Goal: Check status

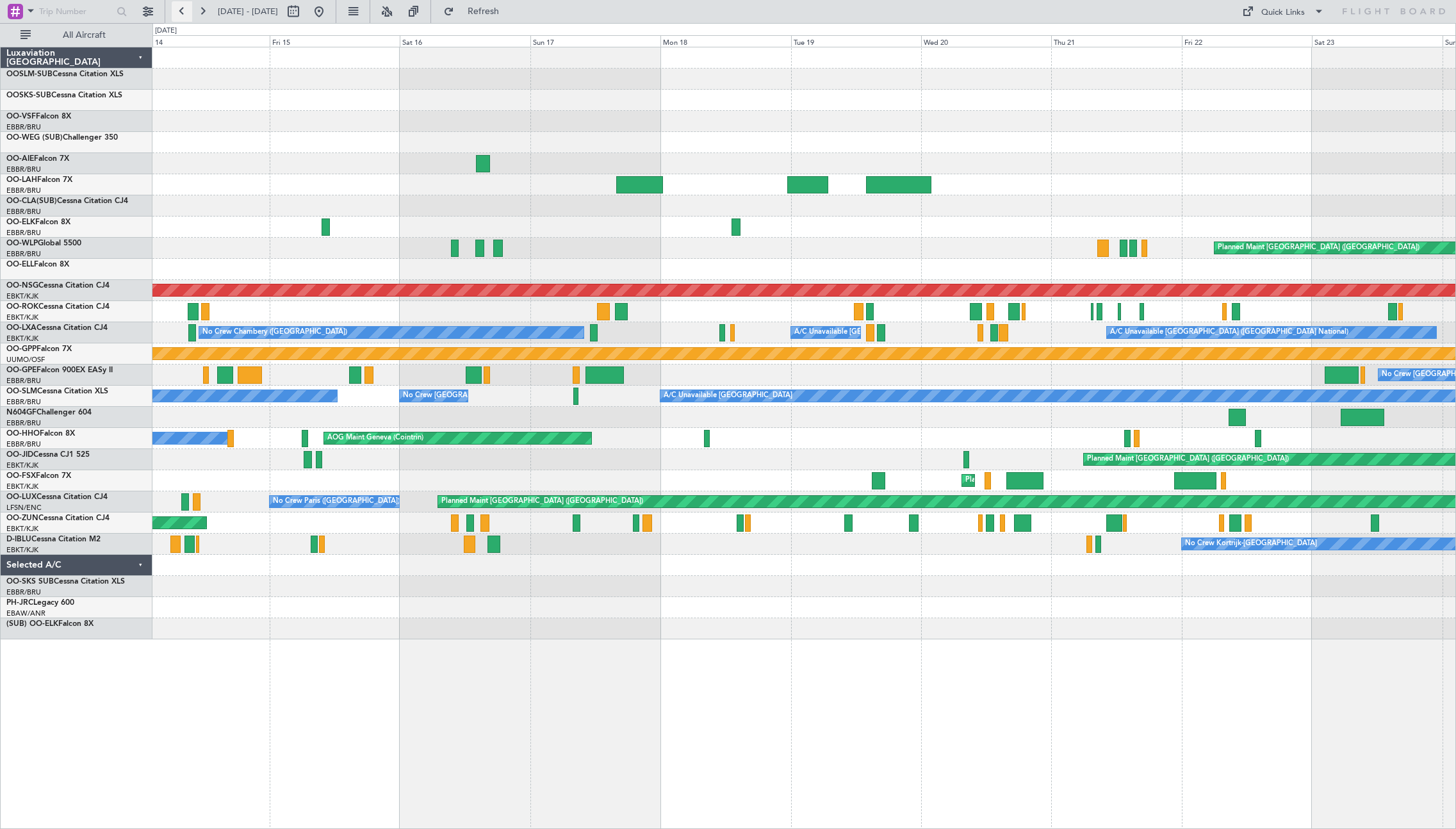
click at [180, 10] on button at bounding box center [182, 12] width 21 height 21
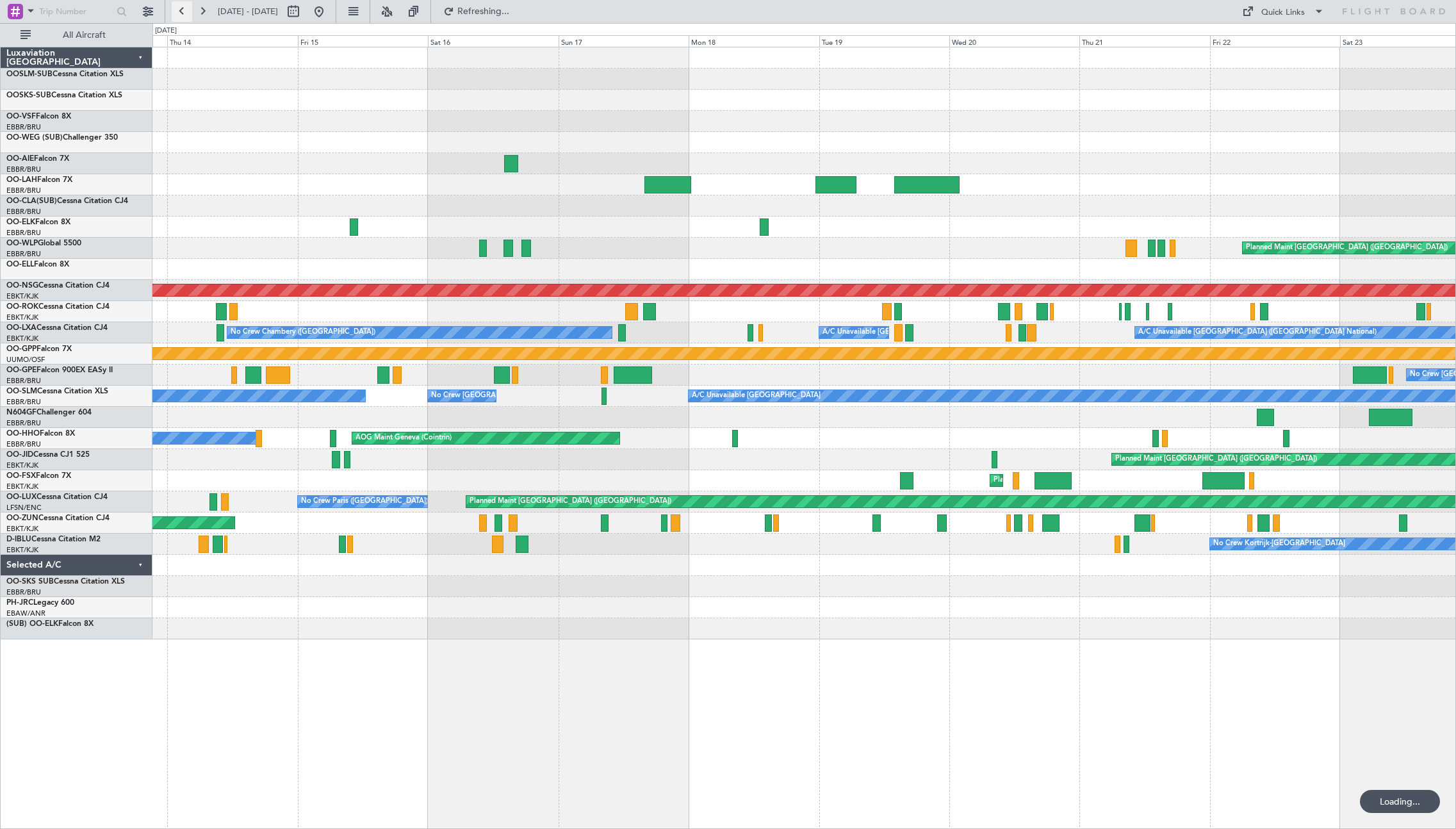
click at [180, 10] on button at bounding box center [182, 12] width 21 height 21
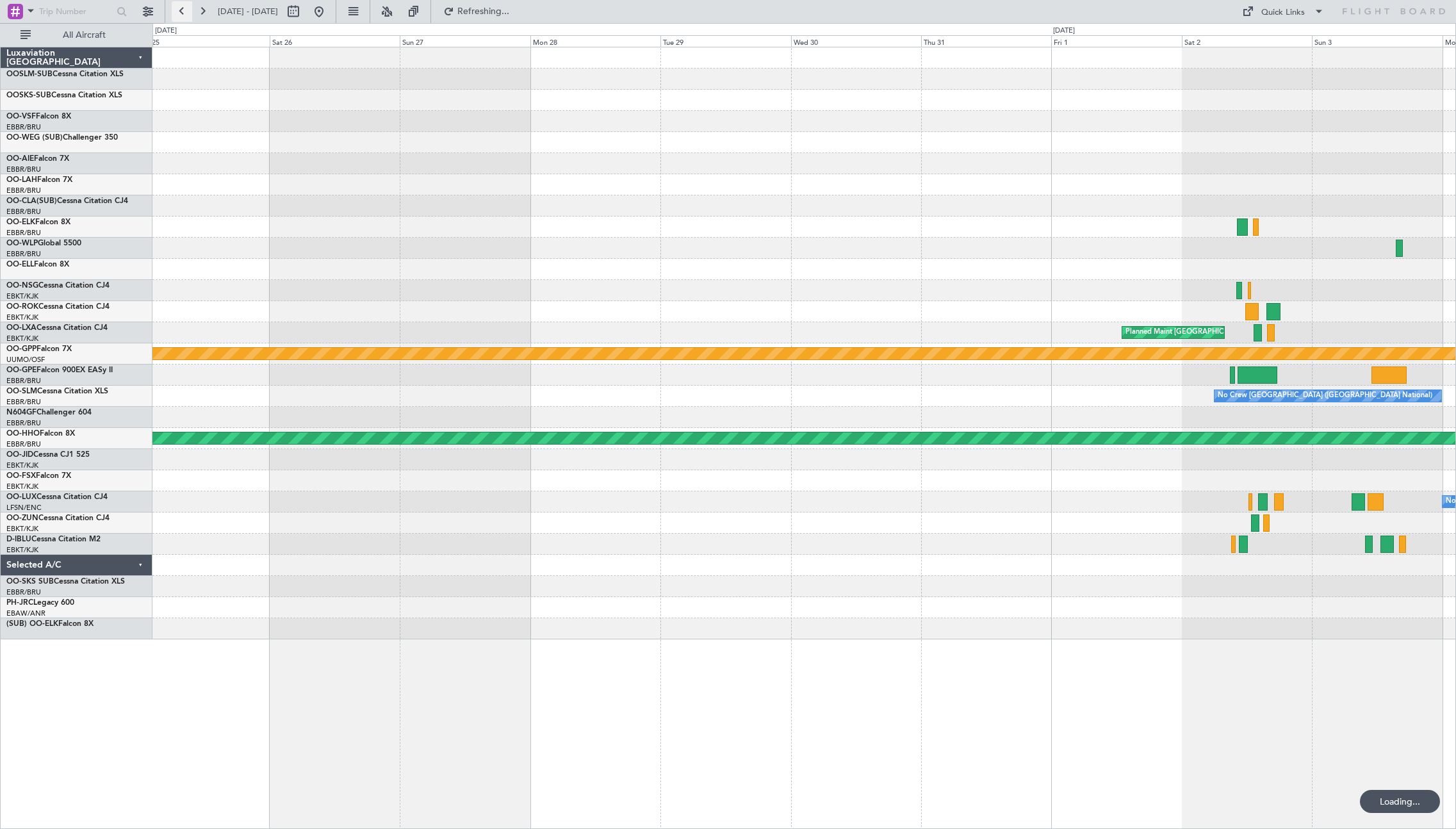
click at [180, 10] on button at bounding box center [182, 12] width 21 height 21
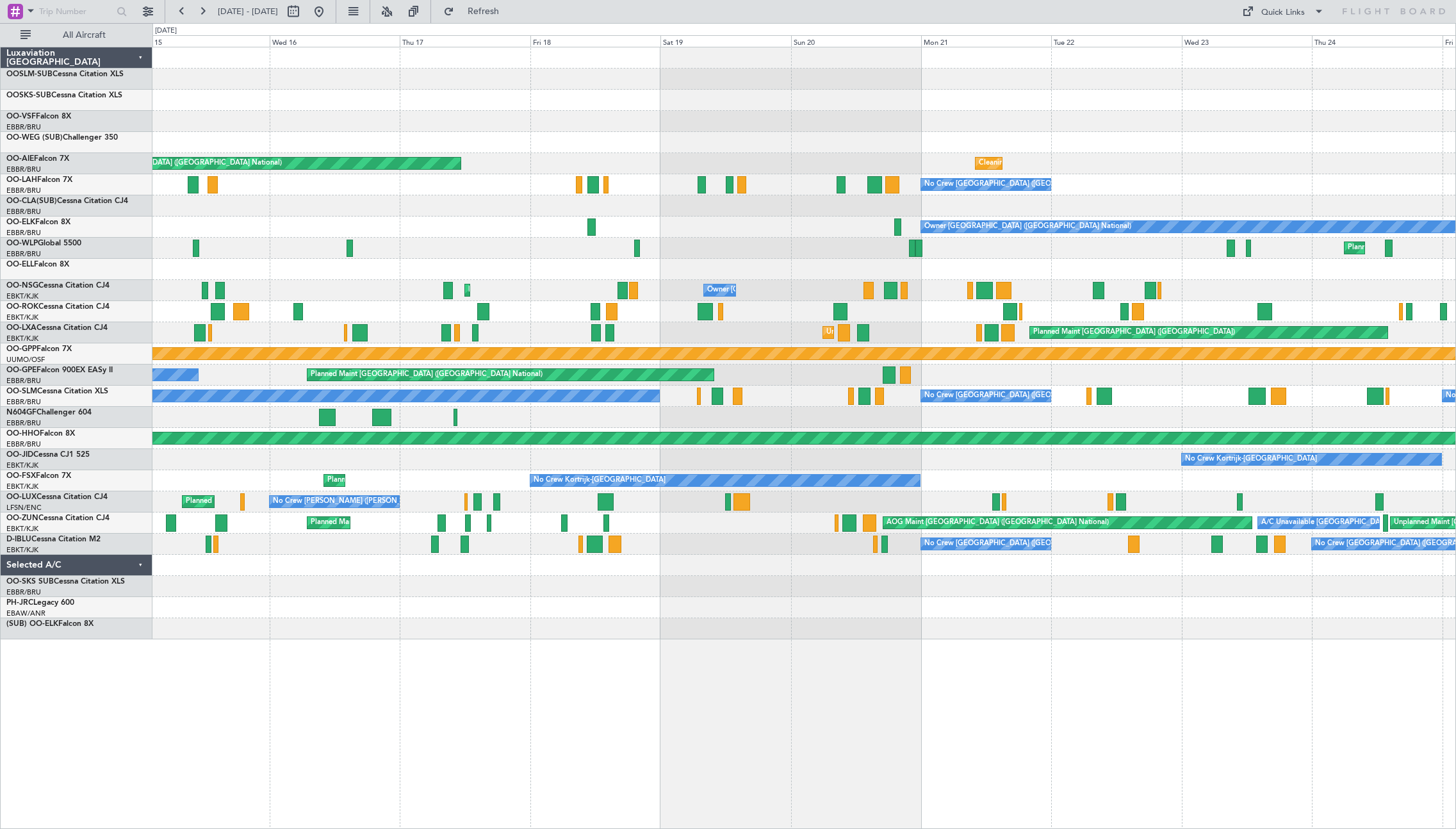
click at [309, 36] on div "Wed 16" at bounding box center [335, 41] width 130 height 12
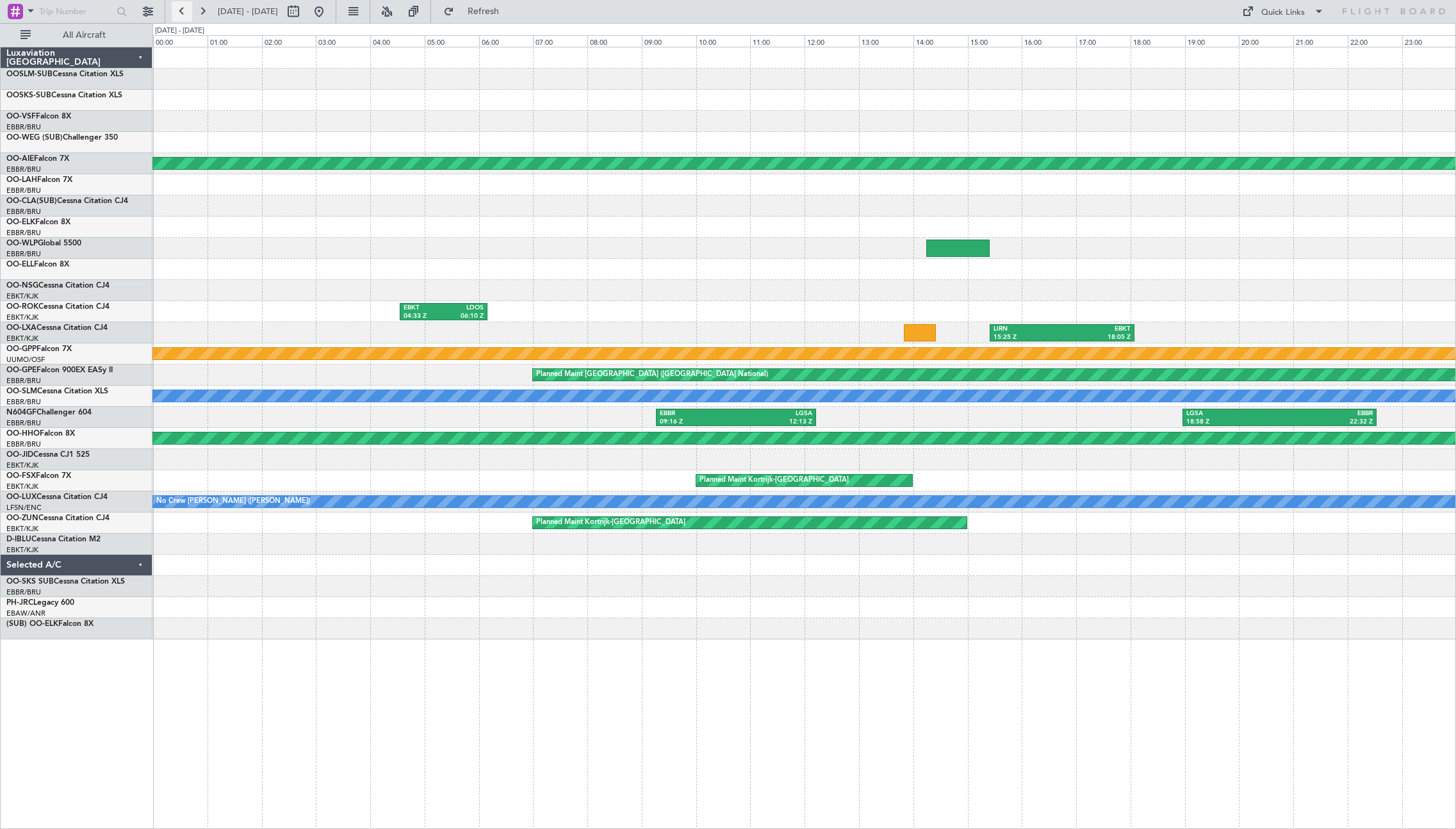
click at [181, 8] on button at bounding box center [182, 12] width 21 height 21
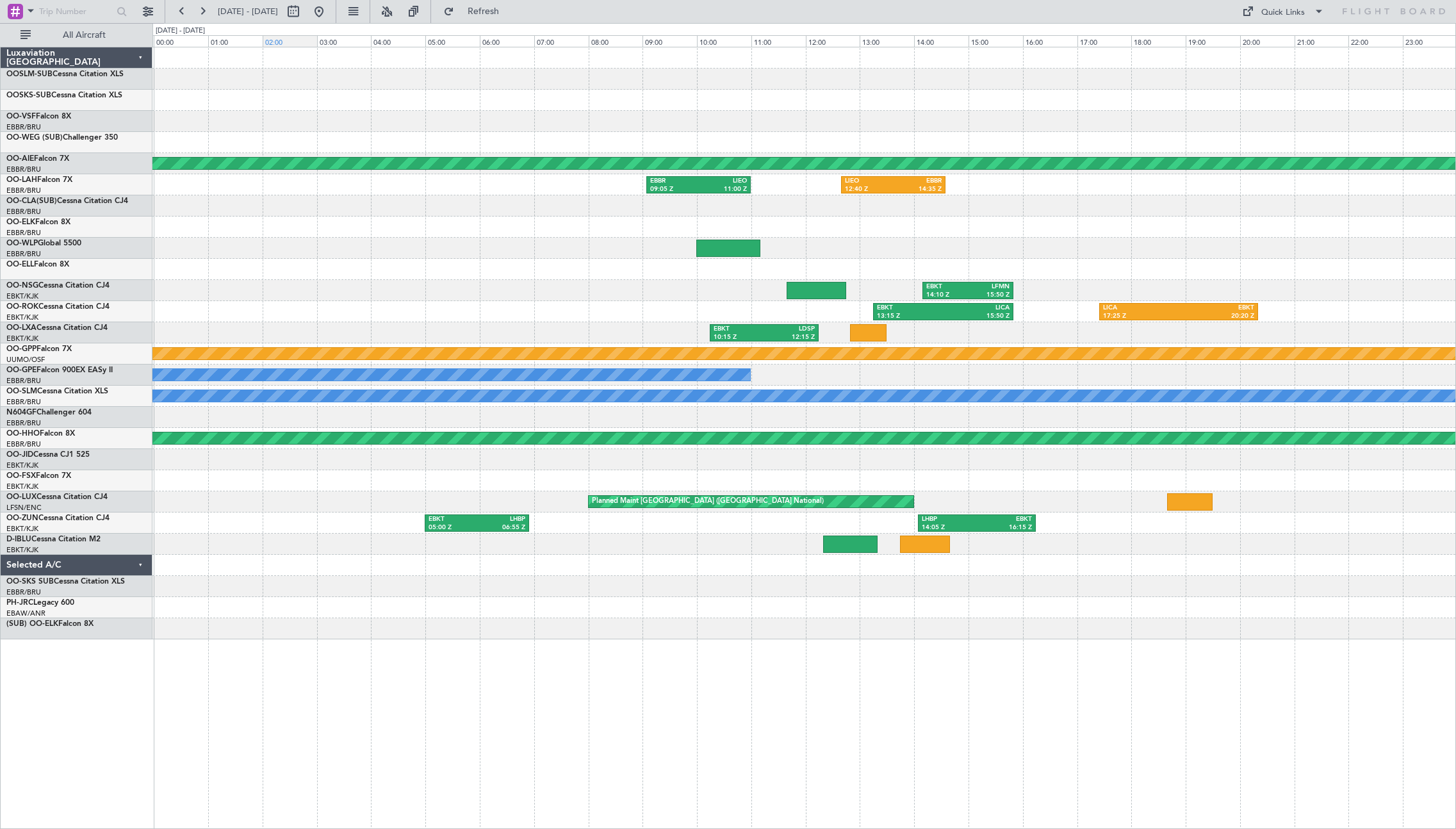
click at [281, 40] on div "02:00" at bounding box center [290, 41] width 54 height 12
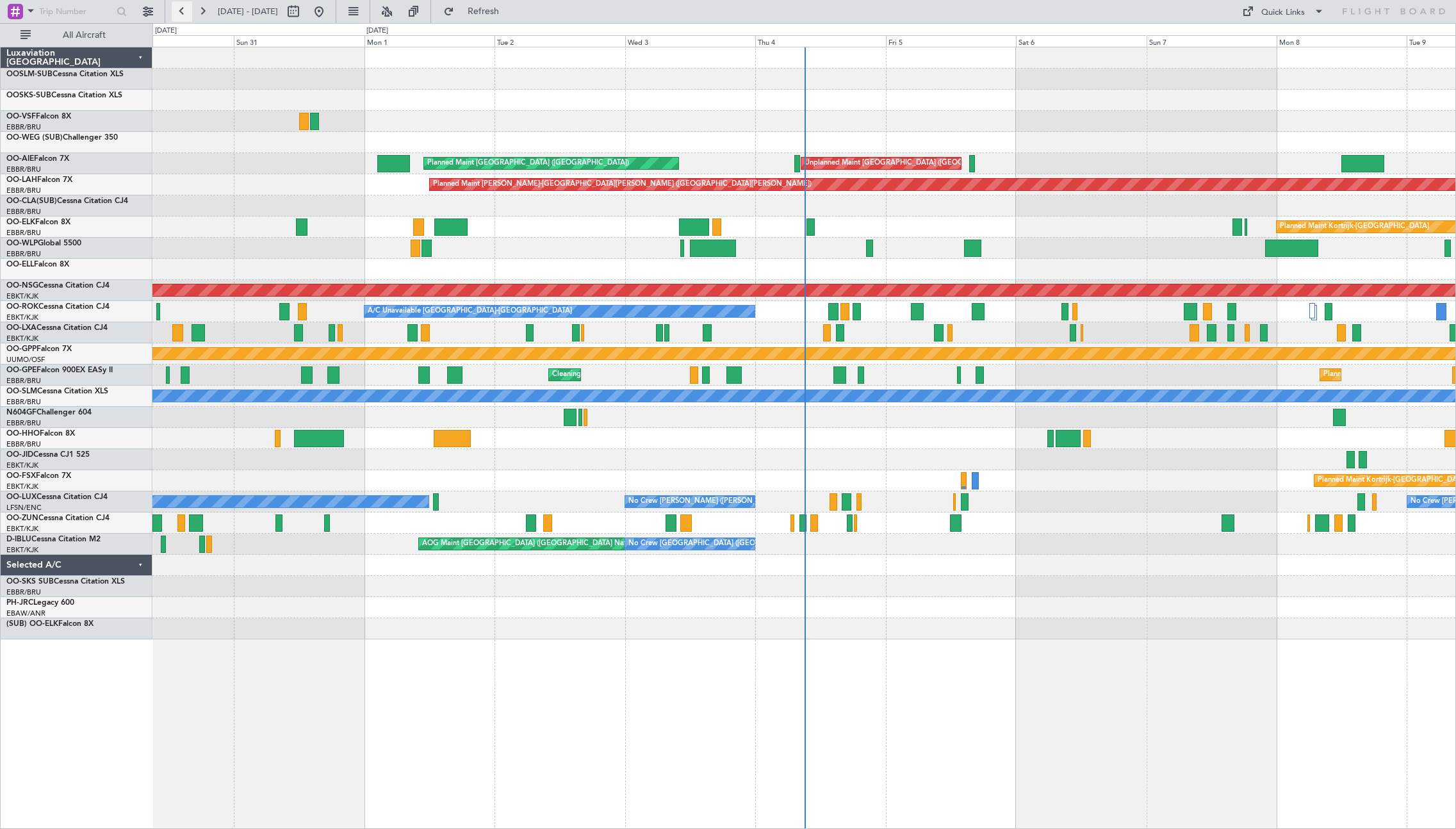
click at [185, 11] on button at bounding box center [182, 12] width 21 height 21
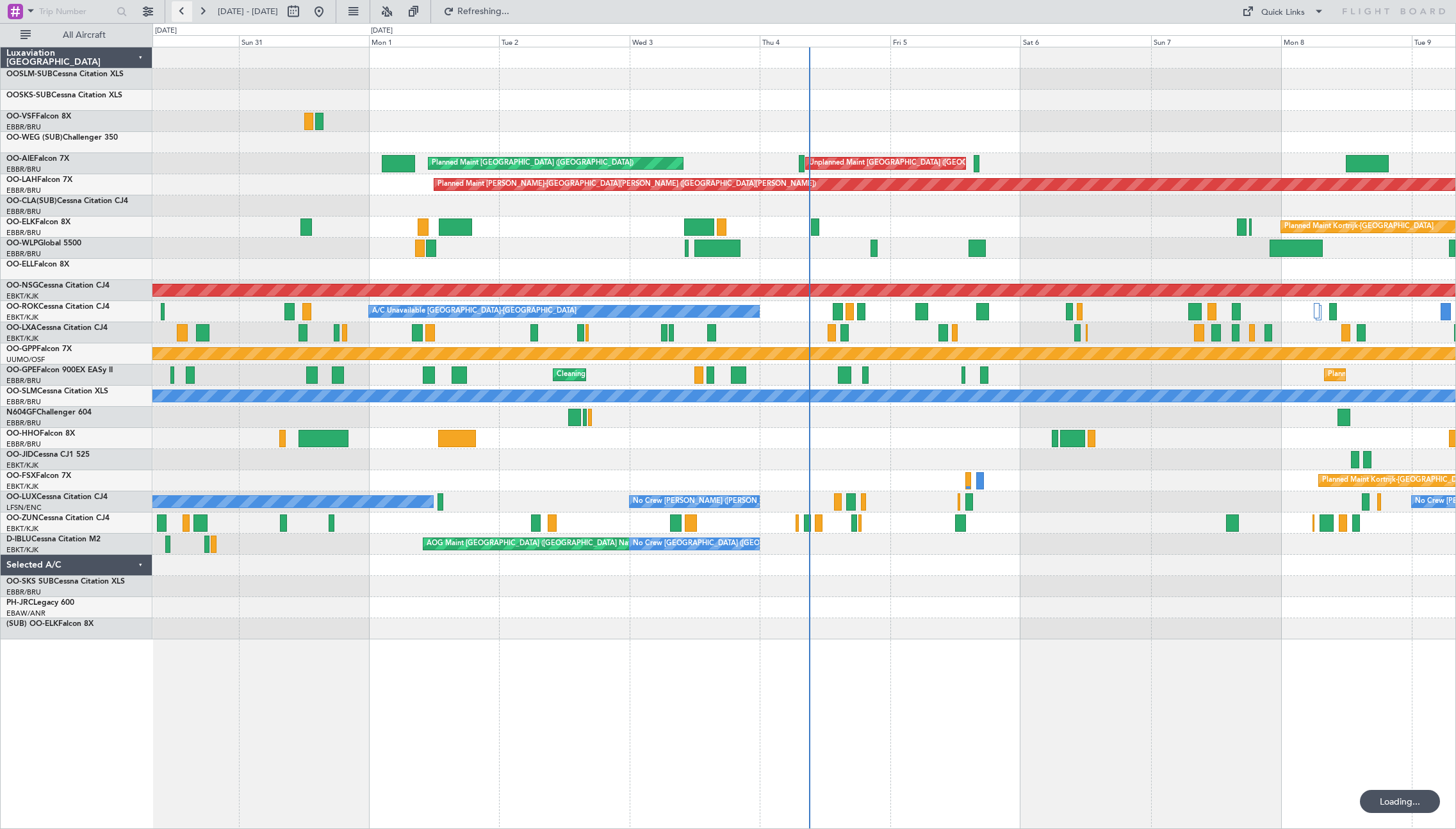
click at [185, 11] on button at bounding box center [182, 12] width 21 height 21
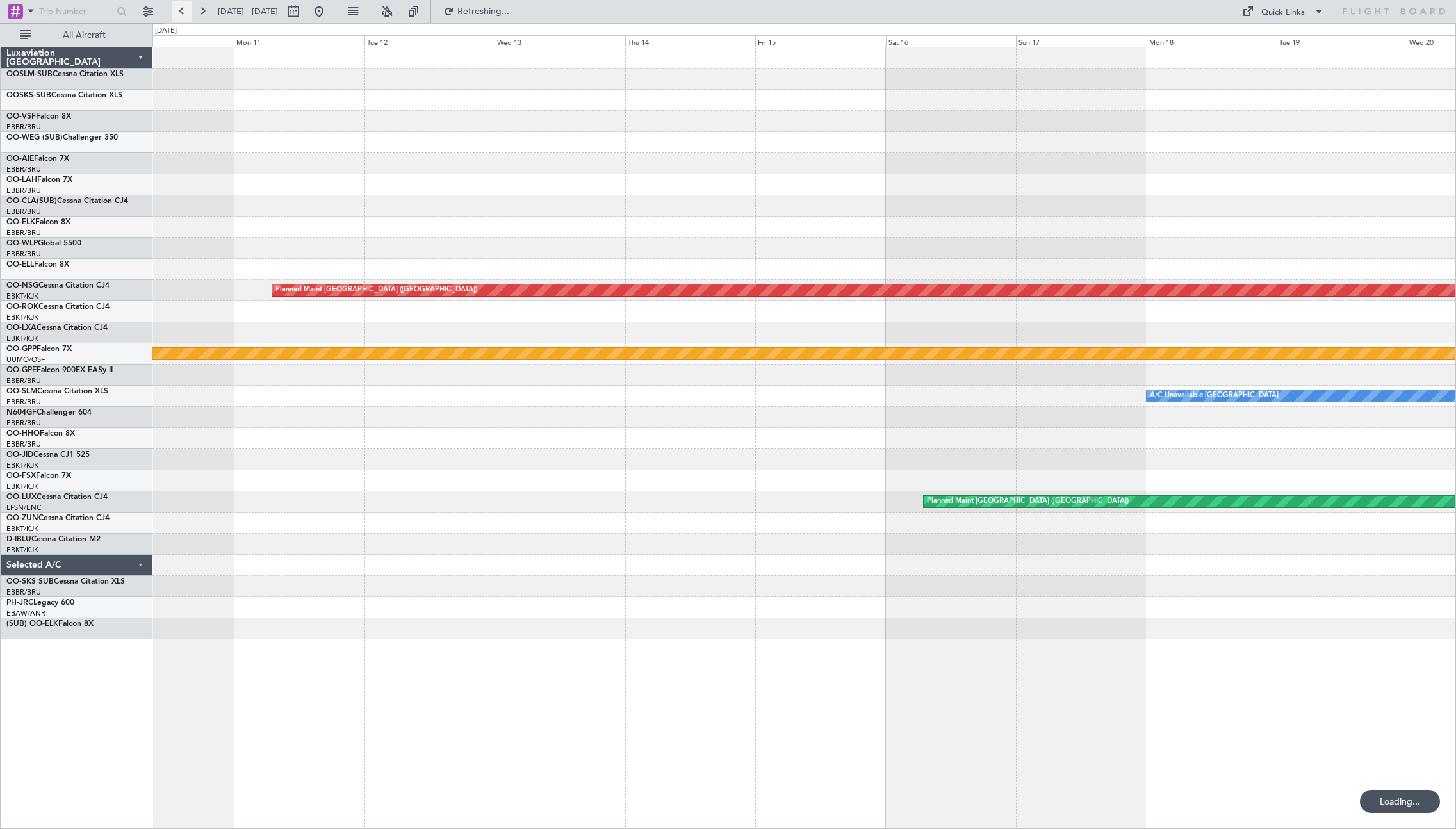
click at [185, 11] on button at bounding box center [182, 12] width 21 height 21
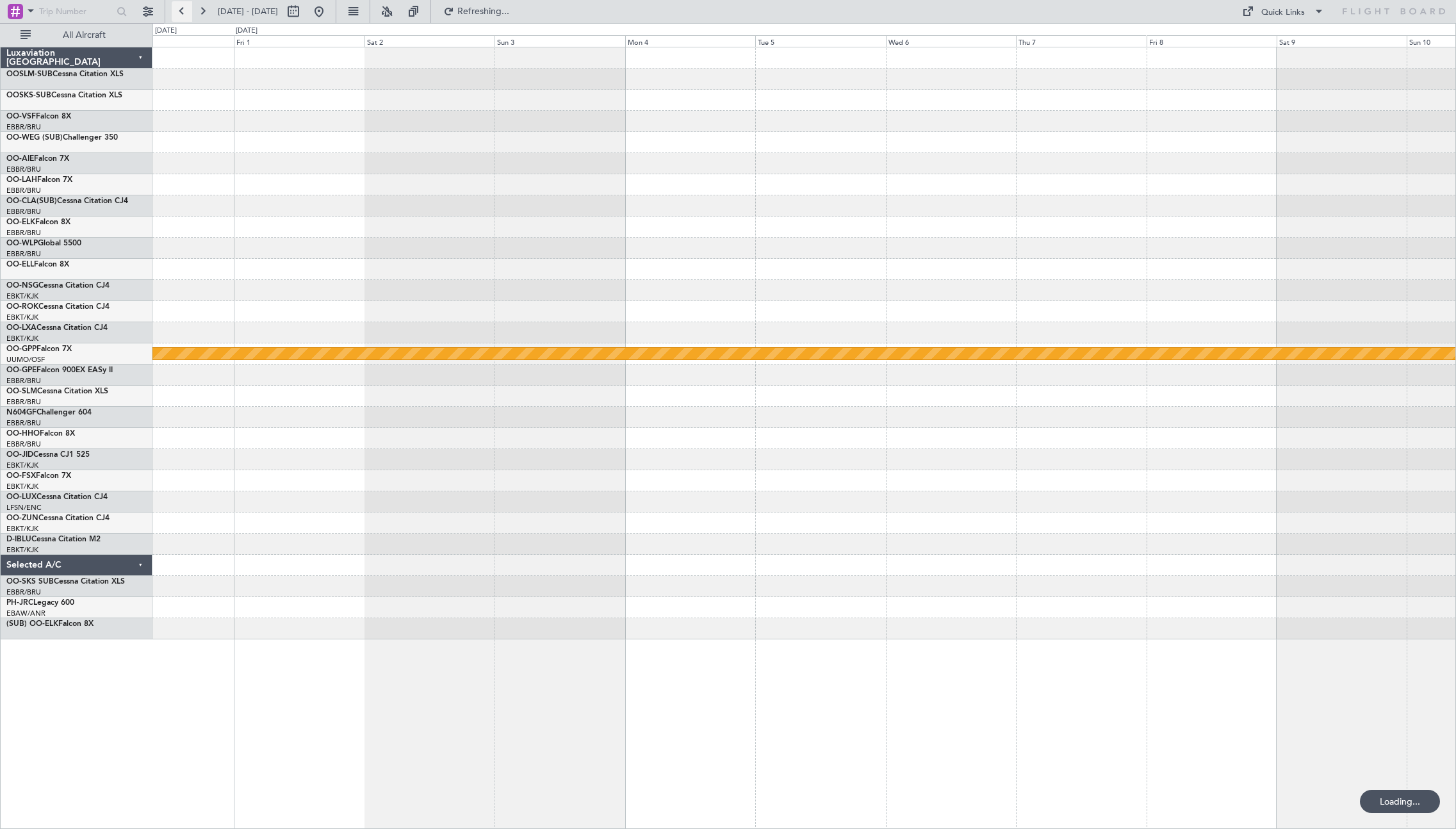
click at [185, 11] on button at bounding box center [182, 12] width 21 height 21
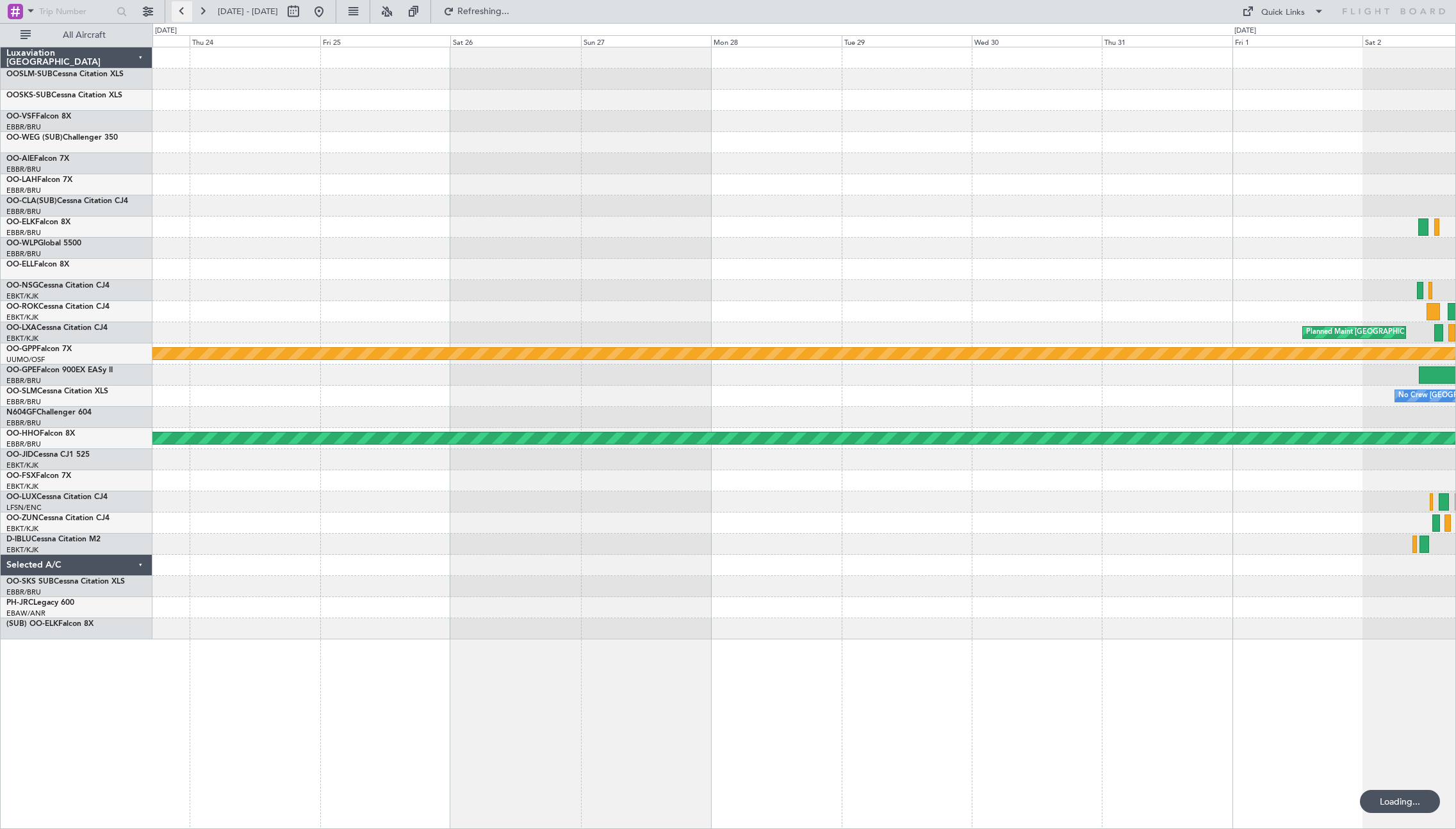
click at [185, 11] on button at bounding box center [182, 12] width 21 height 21
